Goal: Information Seeking & Learning: Learn about a topic

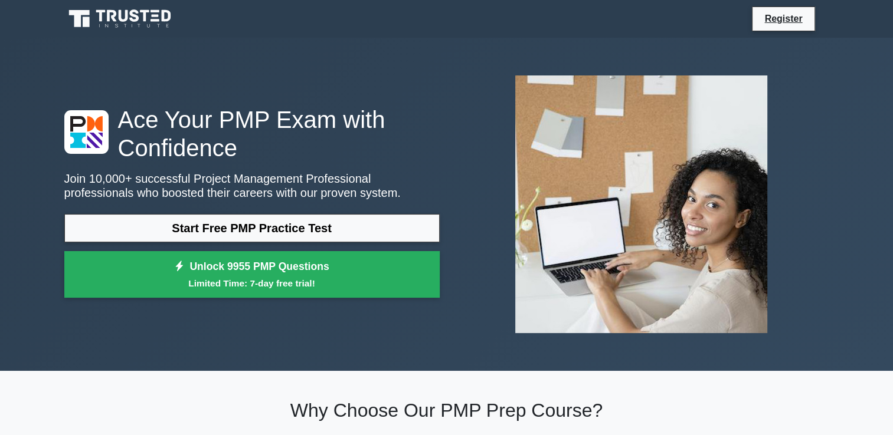
click at [767, 22] on link "Register" at bounding box center [783, 18] width 52 height 15
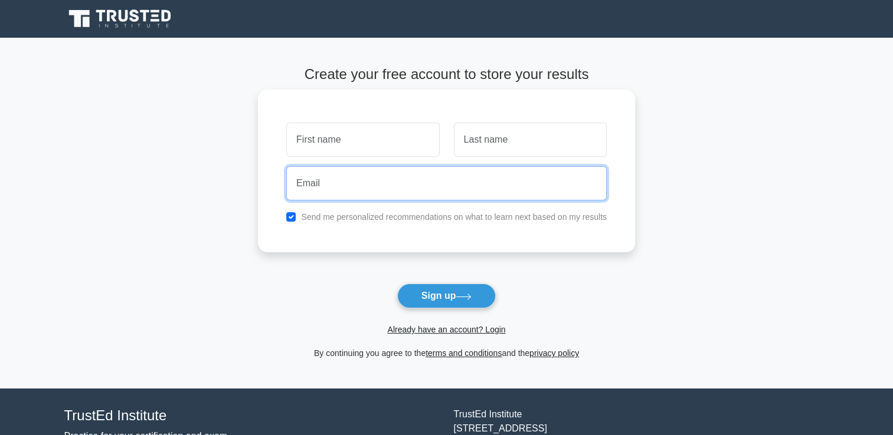
click at [472, 195] on input "email" at bounding box center [446, 183] width 320 height 34
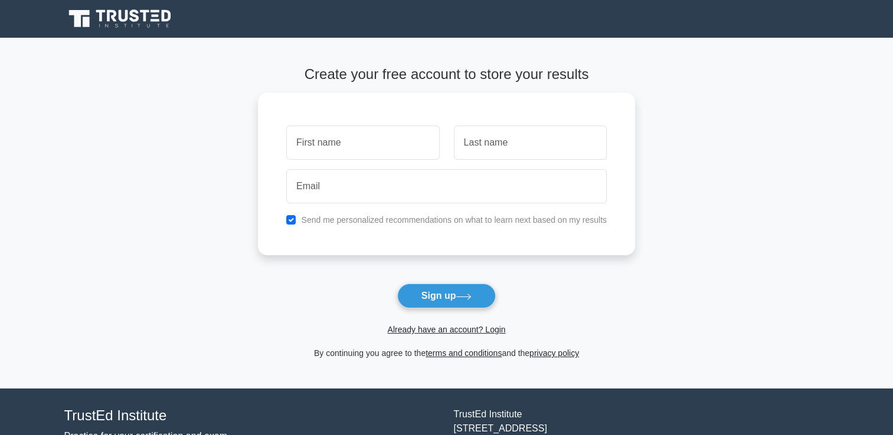
click at [568, 301] on form "Create your free account to store your results Send me personalized recommendat…" at bounding box center [446, 213] width 377 height 294
click at [463, 332] on link "Already have an account? Login" at bounding box center [446, 329] width 118 height 9
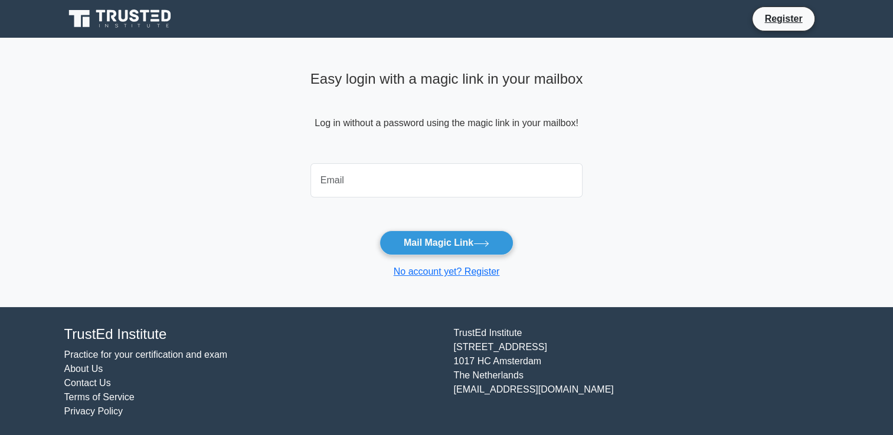
click at [370, 173] on input "email" at bounding box center [446, 180] width 273 height 34
click at [444, 181] on input "ritikapindolia@gmail.com" at bounding box center [446, 180] width 273 height 34
type input "r"
click at [444, 181] on input "email" at bounding box center [446, 180] width 273 height 34
type input "RITIKAPINDOLIA478@GMAIL.COM"
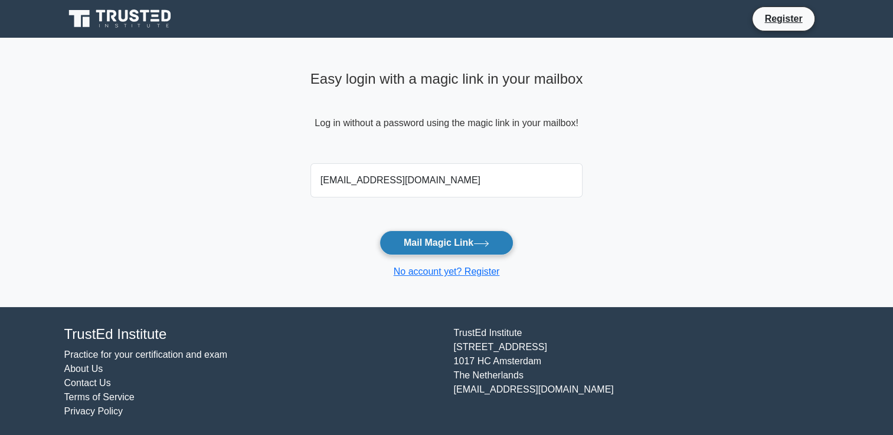
click at [442, 245] on button "Mail Magic Link" at bounding box center [446, 243] width 134 height 25
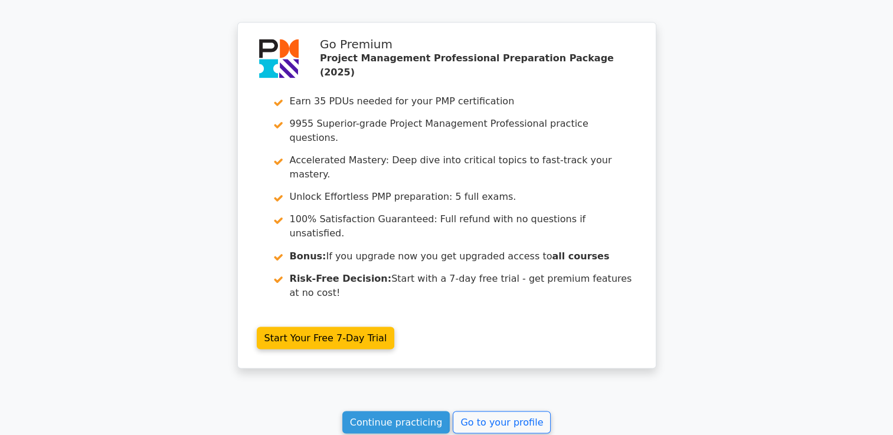
scroll to position [2022, 0]
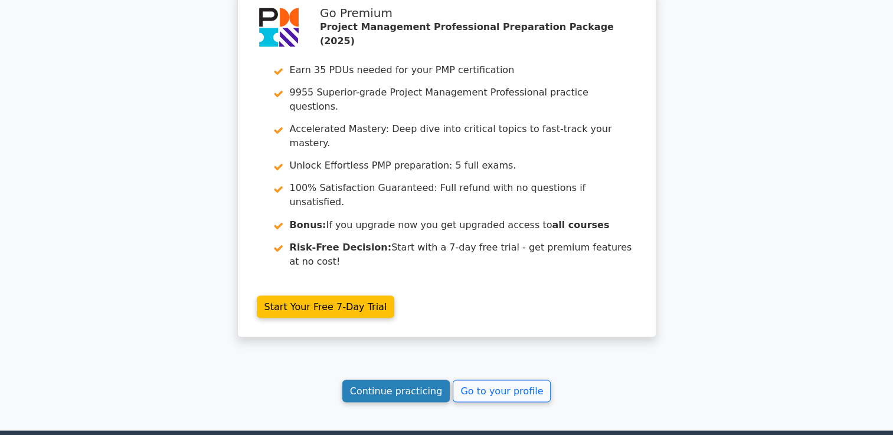
click at [422, 380] on link "Continue practicing" at bounding box center [396, 391] width 108 height 22
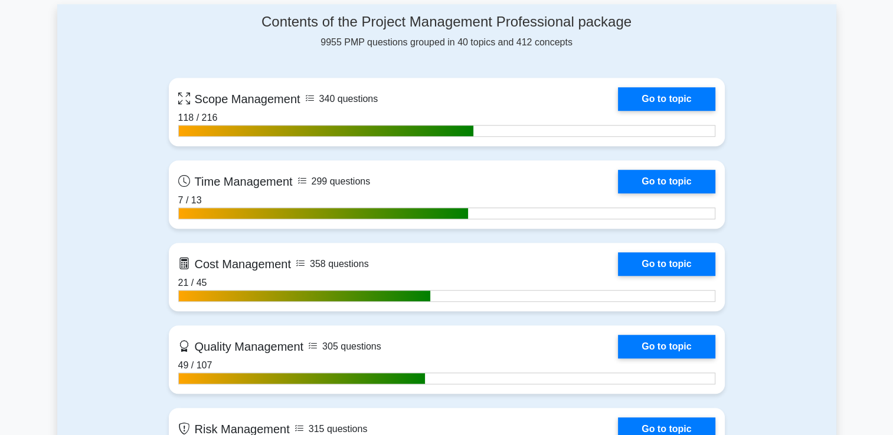
scroll to position [842, 0]
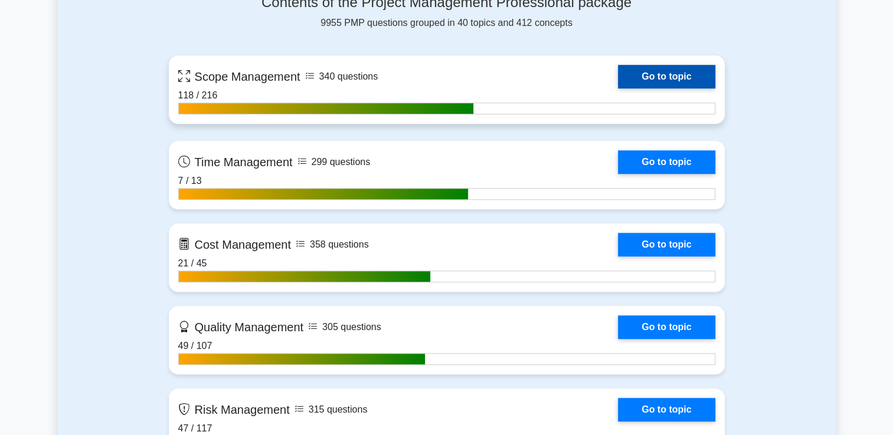
click at [684, 77] on link "Go to topic" at bounding box center [666, 77] width 97 height 24
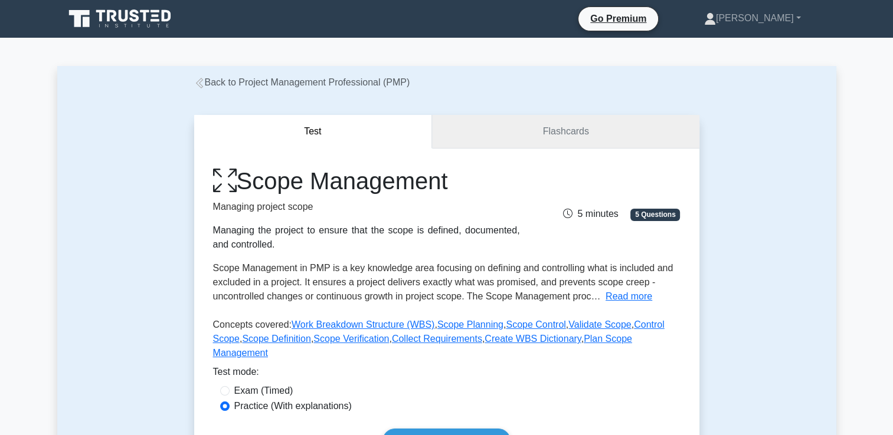
click at [622, 141] on link "Flashcards" at bounding box center [565, 132] width 267 height 34
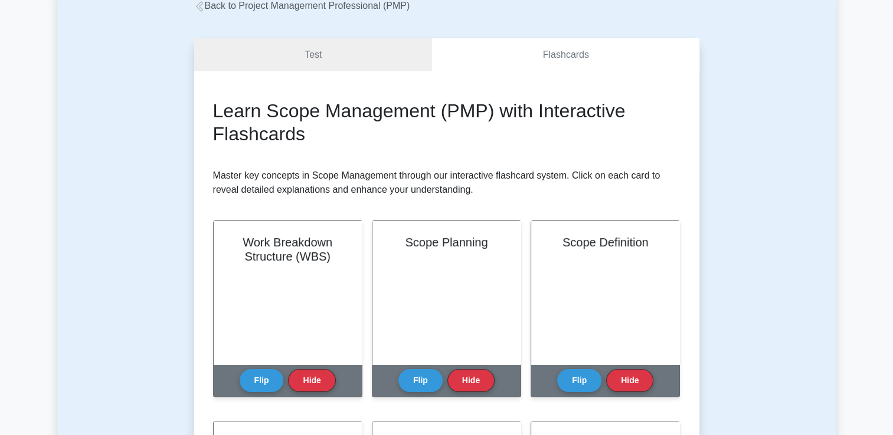
scroll to position [177, 0]
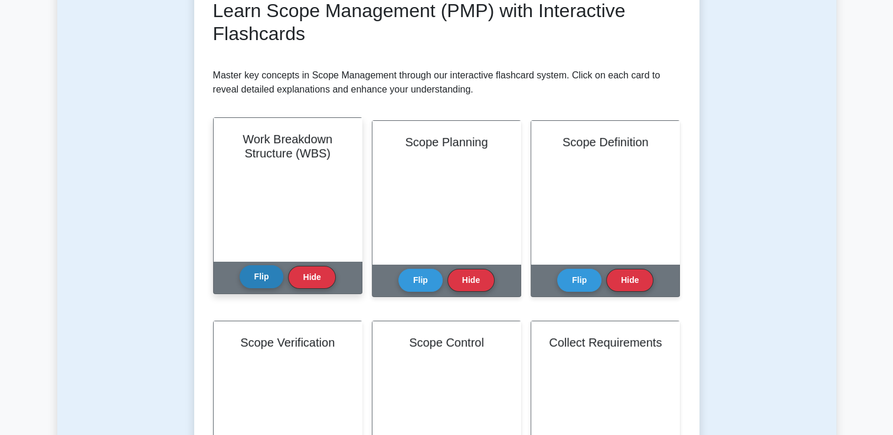
click at [256, 277] on button "Flip" at bounding box center [261, 276] width 44 height 23
